Goal: Information Seeking & Learning: Check status

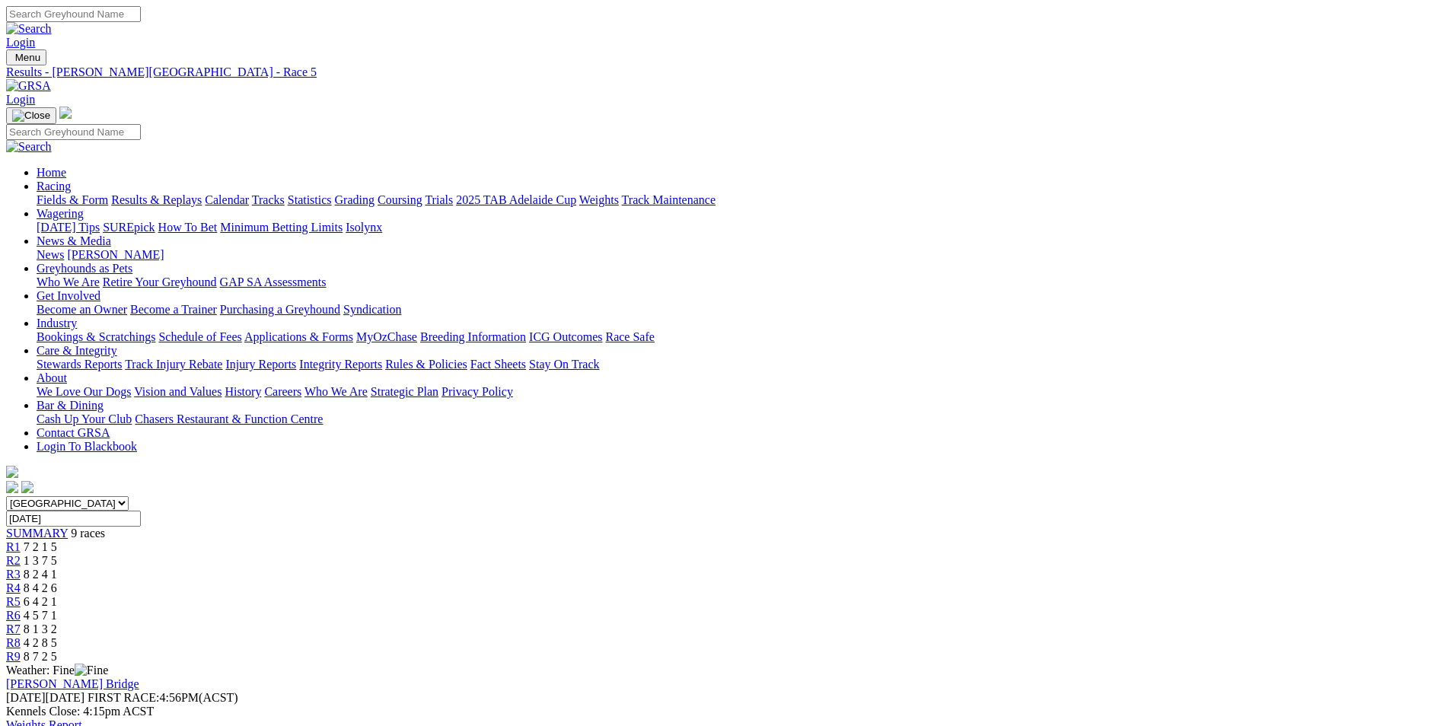
click at [57, 636] on span "4 2 8 5" at bounding box center [40, 642] width 33 height 13
click at [1155, 650] on div "R9 8 7 2 5" at bounding box center [722, 657] width 1432 height 14
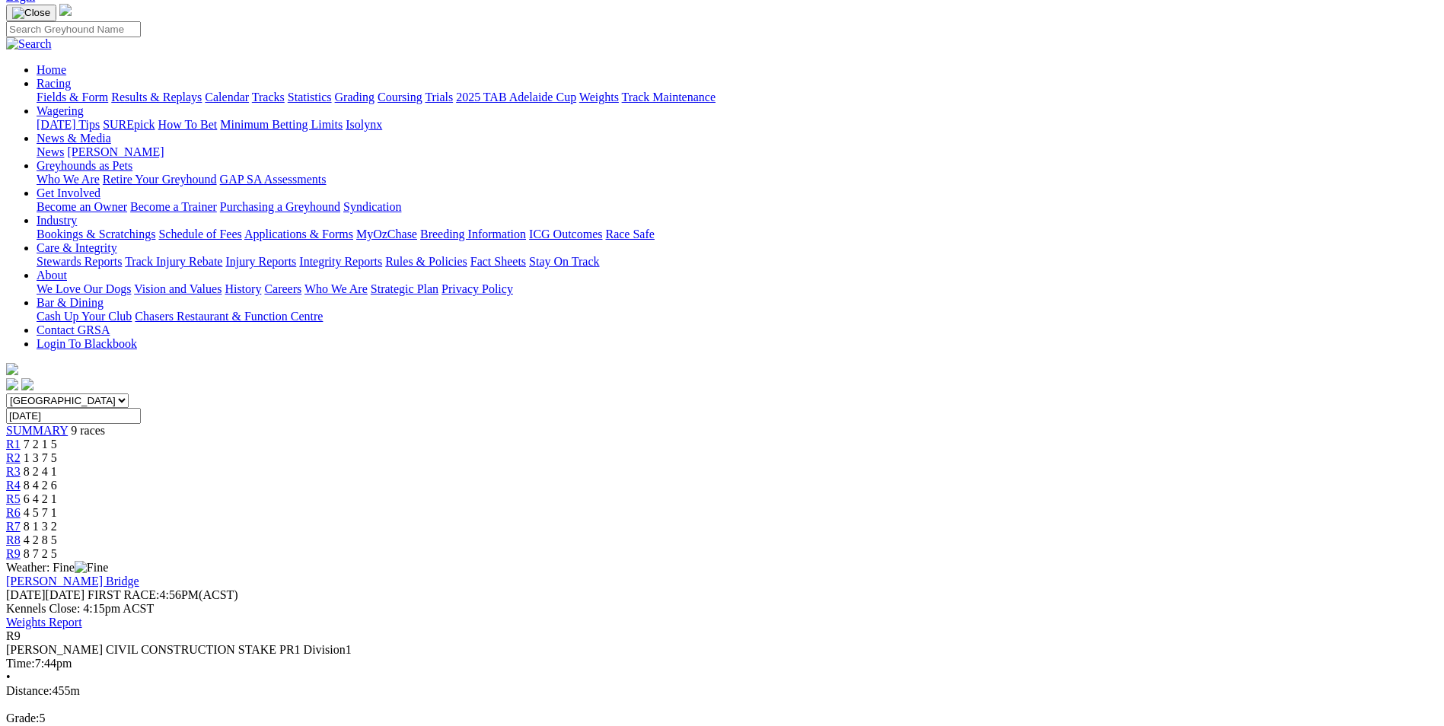
scroll to position [76, 0]
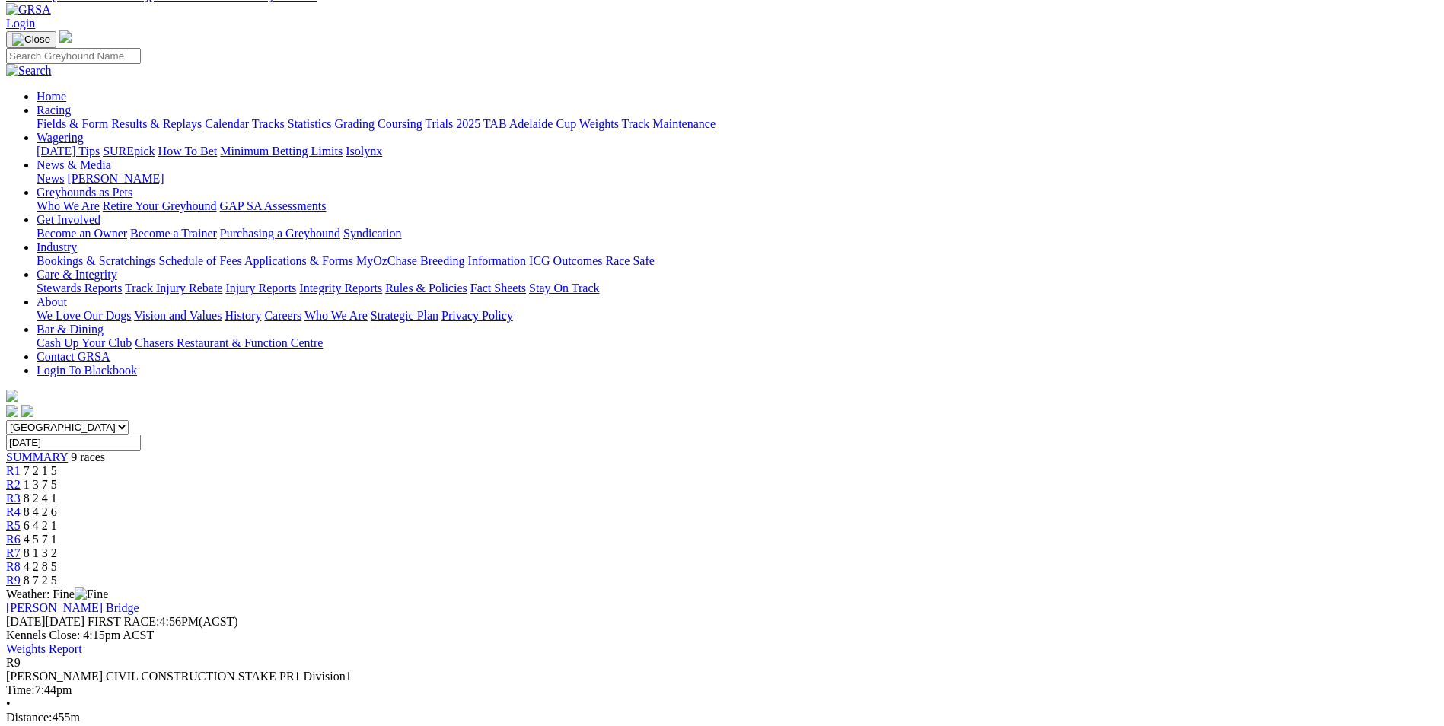
click at [57, 560] on span "4 2 8 5" at bounding box center [40, 566] width 33 height 13
